Goal: Information Seeking & Learning: Learn about a topic

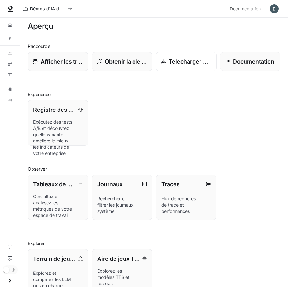
click at [185, 60] on font "Télécharger Runtime" at bounding box center [197, 61] width 57 height 7
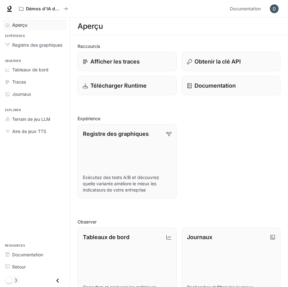
click at [27, 22] on font "Aperçu" at bounding box center [19, 24] width 15 height 5
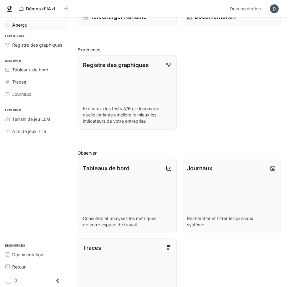
scroll to position [94, 0]
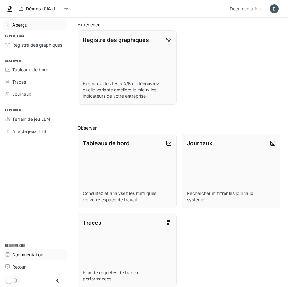
click at [43, 255] on font "Documentation" at bounding box center [27, 254] width 31 height 5
